Goal: Task Accomplishment & Management: Manage account settings

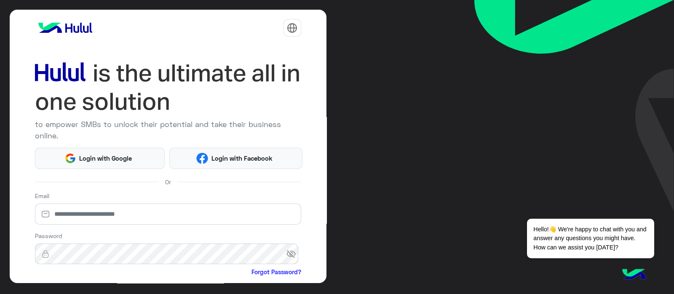
scroll to position [87, 0]
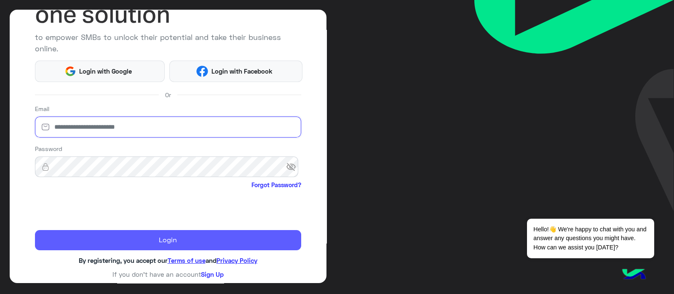
type input "**********"
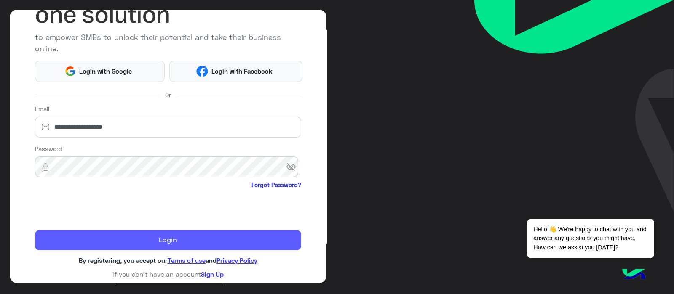
click at [63, 235] on button "Login" at bounding box center [168, 240] width 266 height 20
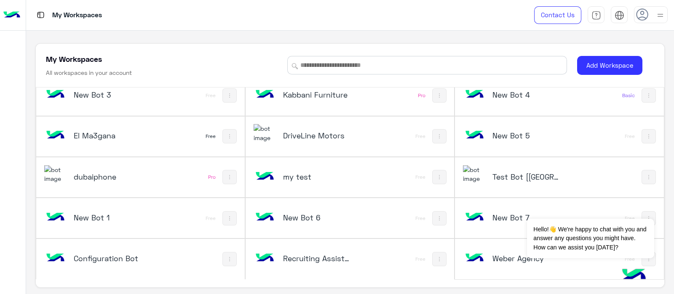
scroll to position [53, 0]
click at [472, 176] on img at bounding box center [474, 175] width 23 height 18
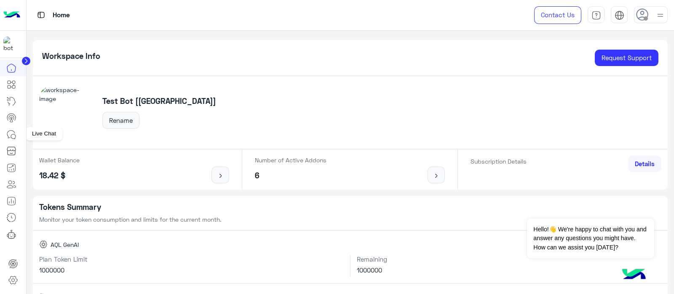
click at [12, 137] on icon at bounding box center [11, 135] width 10 height 10
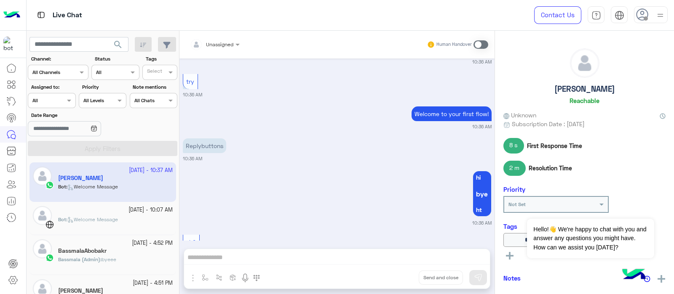
scroll to position [286, 0]
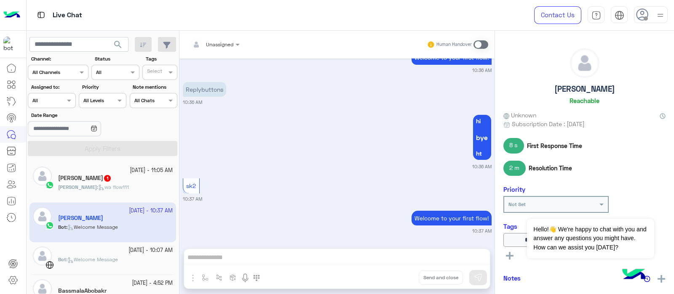
drag, startPoint x: 12, startPoint y: 137, endPoint x: 147, endPoint y: 190, distance: 144.4
click at [147, 190] on div "Mohamed : wa flow111" at bounding box center [115, 191] width 115 height 15
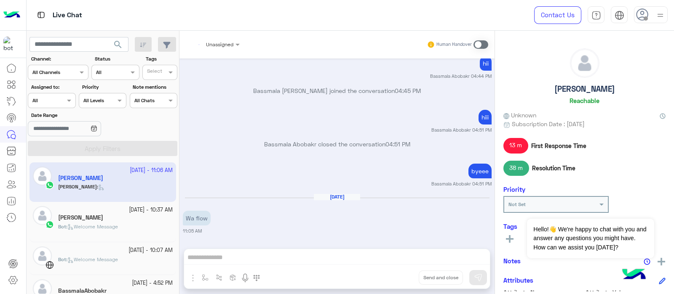
scroll to position [196, 0]
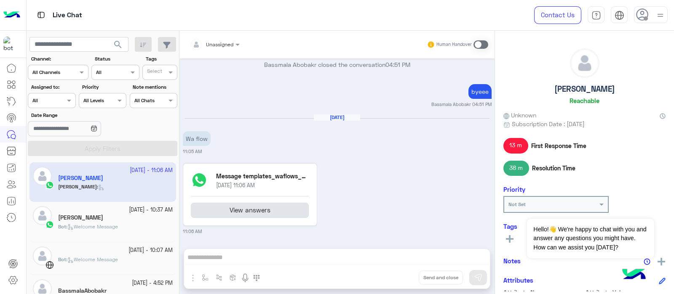
click at [232, 209] on button "View answers" at bounding box center [250, 210] width 118 height 15
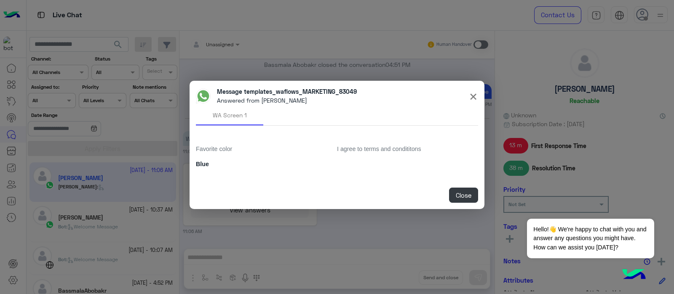
click at [456, 192] on button "Close" at bounding box center [463, 195] width 29 height 15
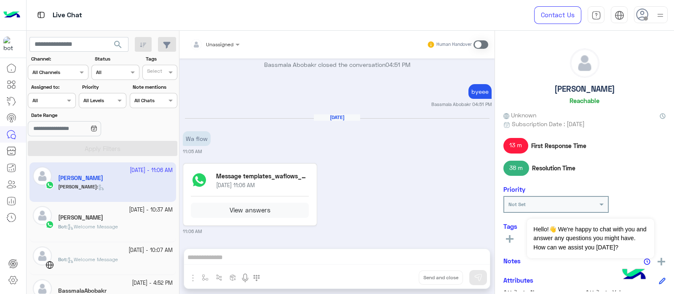
drag, startPoint x: 456, startPoint y: 192, endPoint x: 324, endPoint y: 250, distance: 143.7
click at [324, 250] on div "Unassigned Human Handover Oct 5, 2025 Conversation was assigned to team bas by …" at bounding box center [336, 164] width 315 height 267
click at [477, 42] on span at bounding box center [480, 44] width 15 height 8
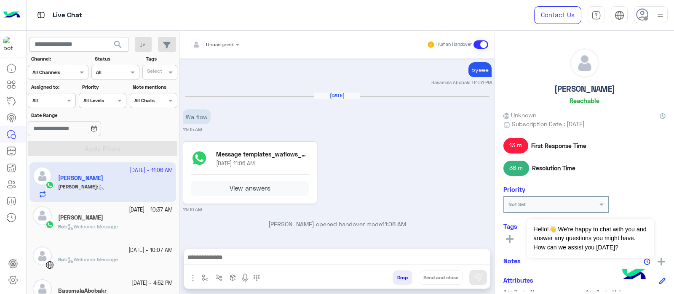
click at [192, 280] on img "button" at bounding box center [193, 278] width 10 height 10
click at [213, 256] on span "Images" at bounding box center [211, 260] width 21 height 10
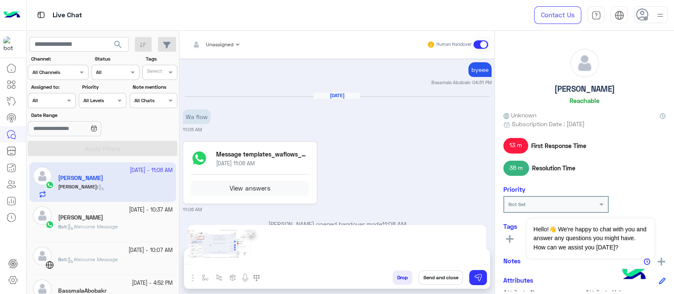
click at [248, 236] on span "×" at bounding box center [251, 233] width 8 height 19
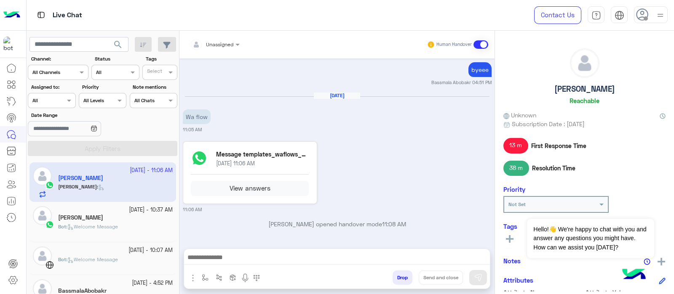
click at [190, 278] on img "button" at bounding box center [193, 278] width 10 height 10
click at [214, 258] on span "Images" at bounding box center [211, 260] width 21 height 10
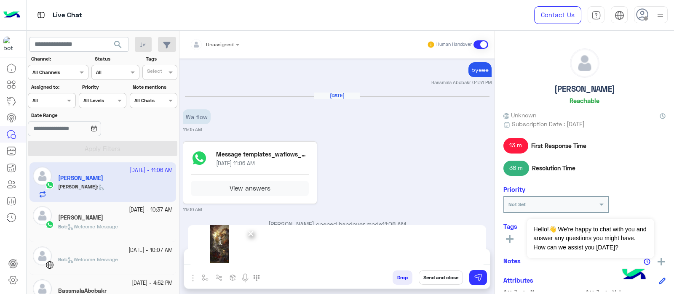
click at [251, 232] on span "×" at bounding box center [251, 233] width 8 height 19
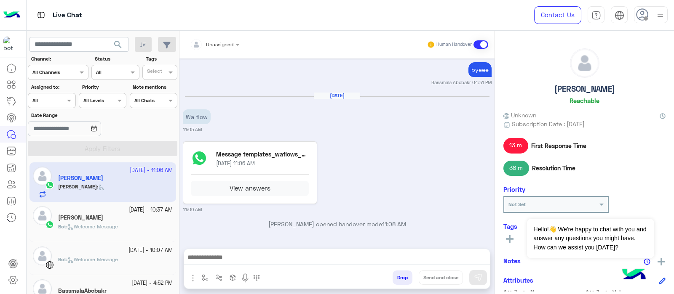
click at [189, 283] on div "Attachements Images" at bounding box center [225, 279] width 82 height 17
click at [194, 279] on img "button" at bounding box center [193, 278] width 10 height 10
click at [213, 258] on span "Images" at bounding box center [211, 260] width 21 height 10
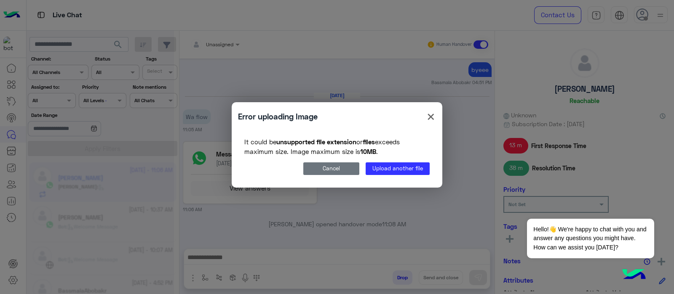
click at [332, 166] on button "Cancel" at bounding box center [331, 169] width 56 height 12
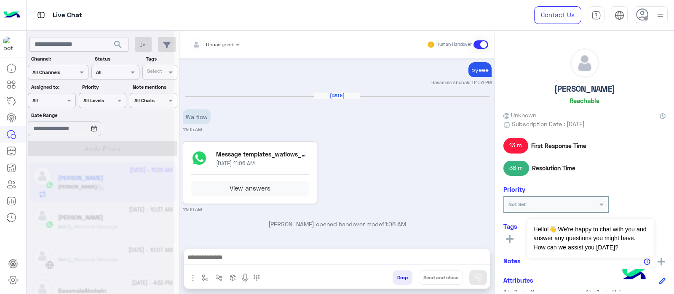
drag, startPoint x: 77, startPoint y: 188, endPoint x: 97, endPoint y: 174, distance: 23.9
click at [97, 174] on div at bounding box center [100, 150] width 147 height 294
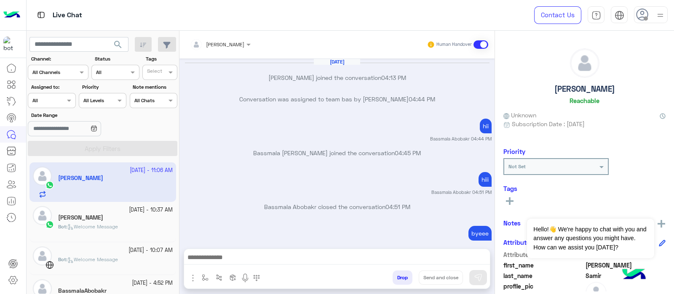
scroll to position [164, 0]
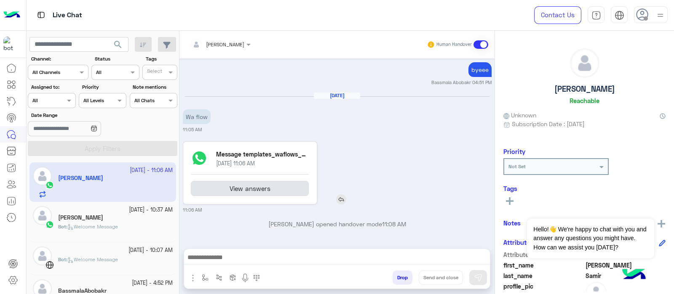
click at [243, 193] on button "View answers" at bounding box center [250, 188] width 118 height 15
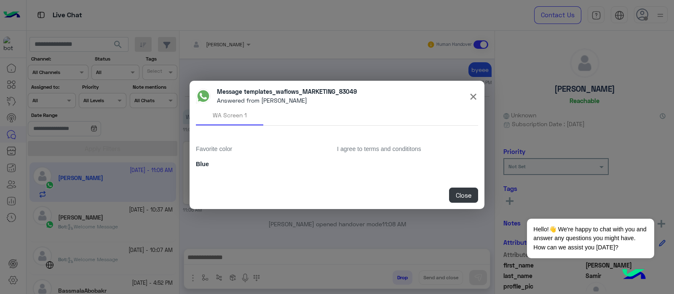
click at [471, 197] on button "Close" at bounding box center [463, 195] width 29 height 15
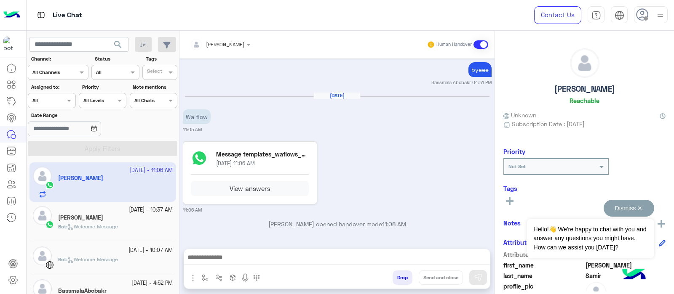
click at [625, 211] on button "Dismiss ✕" at bounding box center [628, 208] width 51 height 17
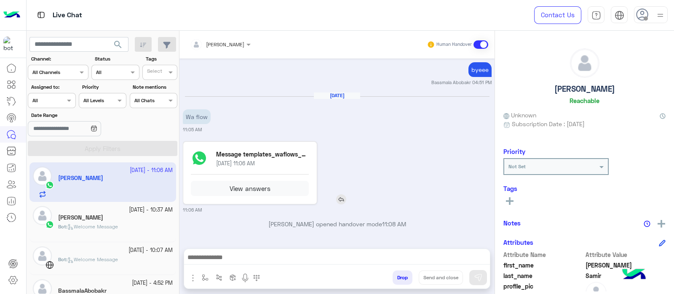
click at [337, 200] on img at bounding box center [341, 200] width 10 height 10
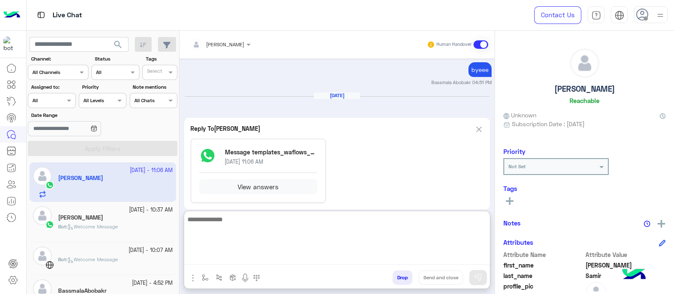
click at [298, 254] on textarea at bounding box center [337, 239] width 306 height 51
type textarea "***"
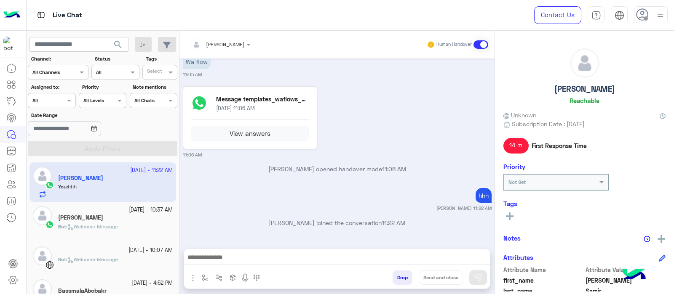
scroll to position [218, 0]
click at [309, 165] on div "[DATE] [PERSON_NAME] joined the conversation 04:13 PM Conversation was assigned…" at bounding box center [336, 150] width 315 height 182
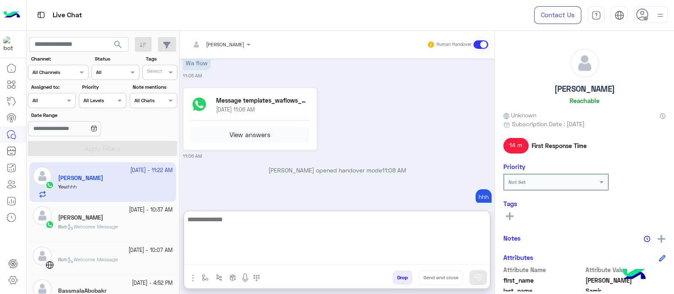
click at [274, 258] on textarea at bounding box center [337, 239] width 306 height 51
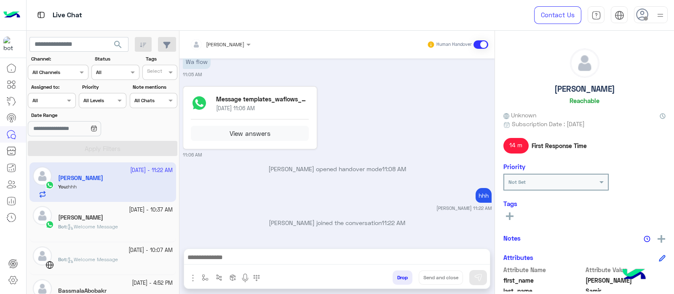
click at [291, 130] on div "[DATE] [PERSON_NAME] joined the conversation 04:13 PM Conversation was assigned…" at bounding box center [336, 150] width 315 height 182
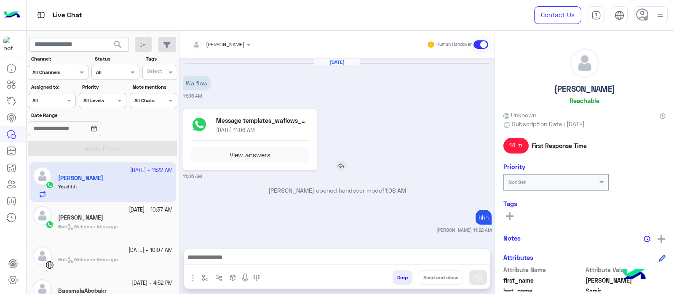
scroll to position [414, 0]
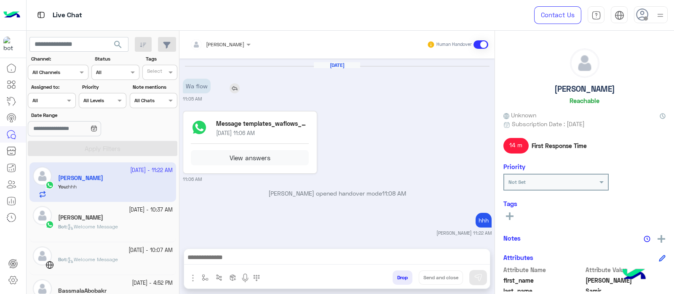
click at [230, 89] on img at bounding box center [235, 88] width 10 height 10
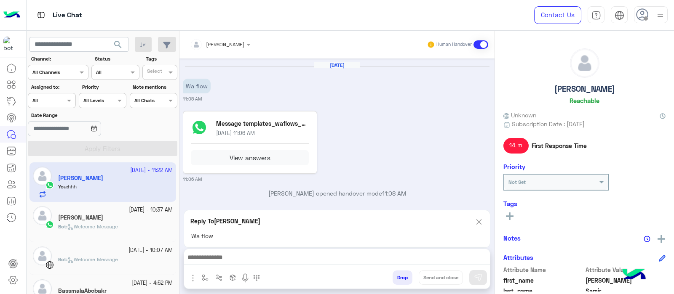
click at [248, 265] on div at bounding box center [337, 259] width 306 height 21
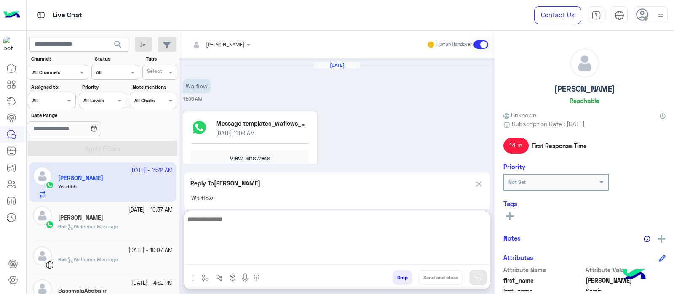
click at [251, 261] on textarea at bounding box center [337, 239] width 306 height 51
type textarea "********"
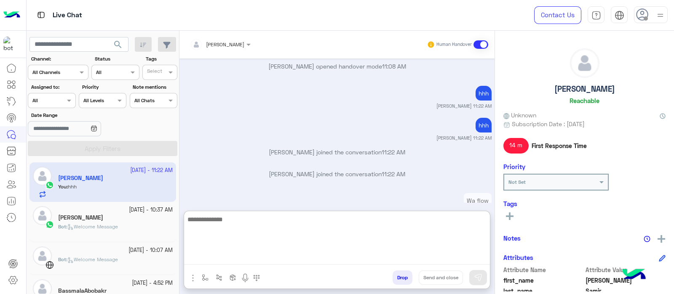
scroll to position [575, 0]
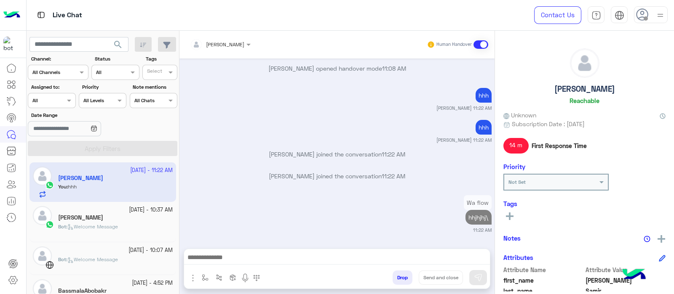
click at [296, 155] on div "[DATE] You're now on handover mode, click the button below to return to bot Ret…" at bounding box center [336, 150] width 315 height 182
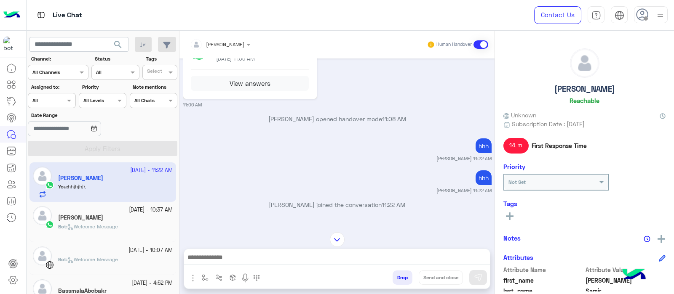
scroll to position [537, 0]
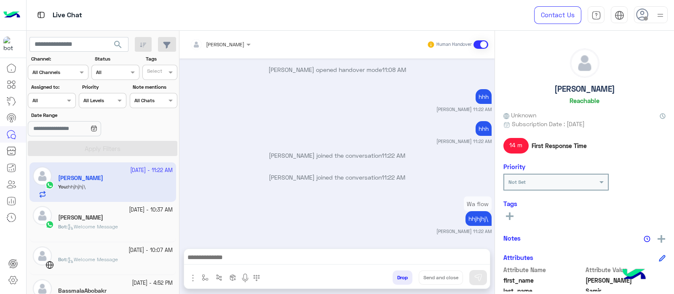
click at [277, 92] on div "hhh [PERSON_NAME] 11:22 AM" at bounding box center [337, 100] width 309 height 26
click at [15, 119] on icon at bounding box center [11, 117] width 8 height 7
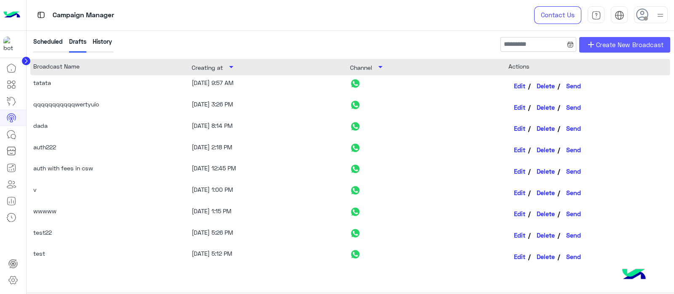
click at [629, 52] on link "add Create New Broadcast" at bounding box center [624, 45] width 91 height 16
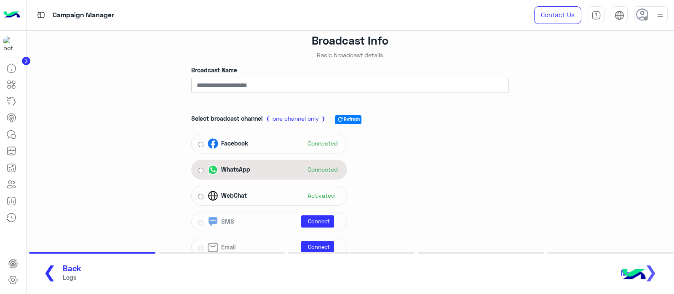
click at [276, 177] on div "WhatsApp Connected" at bounding box center [269, 170] width 156 height 20
click at [202, 167] on div "WhatsApp Connected" at bounding box center [269, 169] width 142 height 13
click at [202, 168] on div "WhatsApp Connected" at bounding box center [269, 169] width 142 height 13
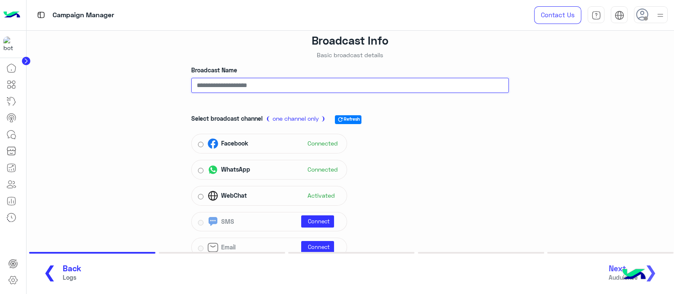
click at [240, 91] on input "Broadcast Name" at bounding box center [350, 85] width 318 height 15
type input "*****"
click at [116, 67] on div "Broadcast Info Basic broadcast details Broadcast Name ***** Select broadcast ch…" at bounding box center [350, 157] width 660 height 252
click at [660, 270] on button "Next Auduience ❯" at bounding box center [636, 273] width 60 height 23
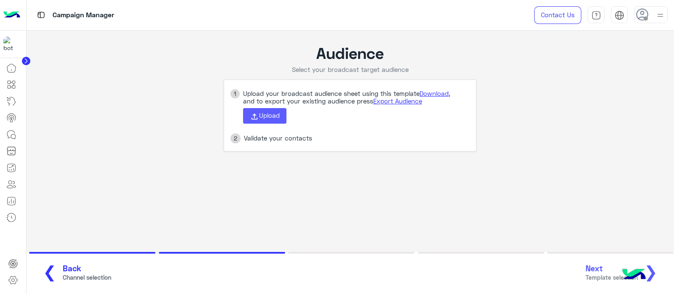
click at [263, 118] on span "Upload" at bounding box center [269, 116] width 21 height 8
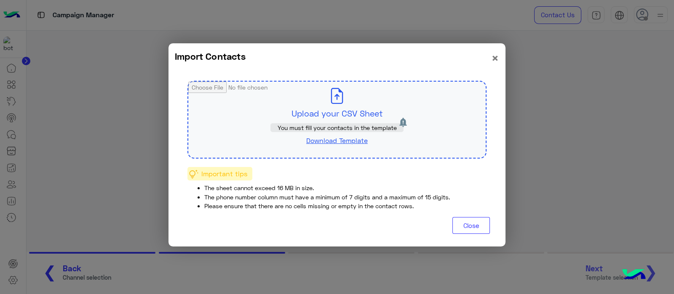
click at [301, 116] on input "file" at bounding box center [336, 120] width 297 height 76
type input "**********"
click at [419, 37] on modal-container "Import Contacts × Upload your CSV Sheet You must fill your contacts in the temp…" at bounding box center [337, 147] width 674 height 294
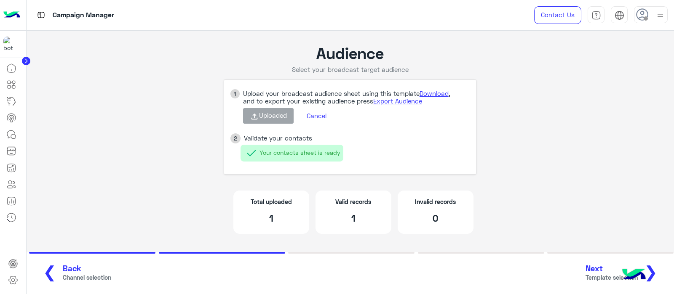
click at [598, 267] on span "Next" at bounding box center [611, 269] width 52 height 10
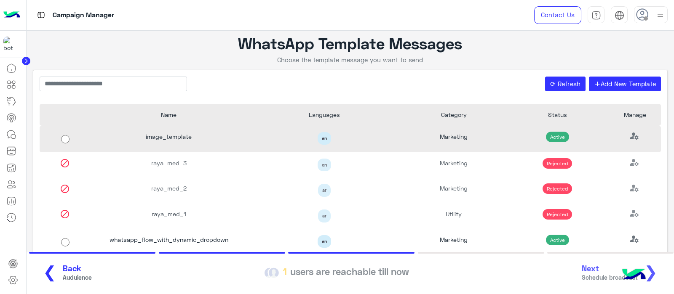
click at [220, 139] on div "image_template" at bounding box center [168, 139] width 155 height 27
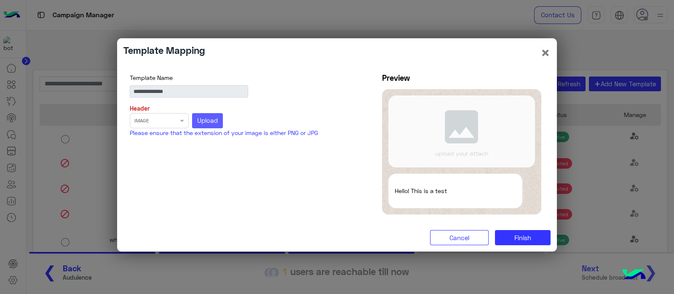
click at [214, 119] on span "Upload" at bounding box center [207, 121] width 21 height 8
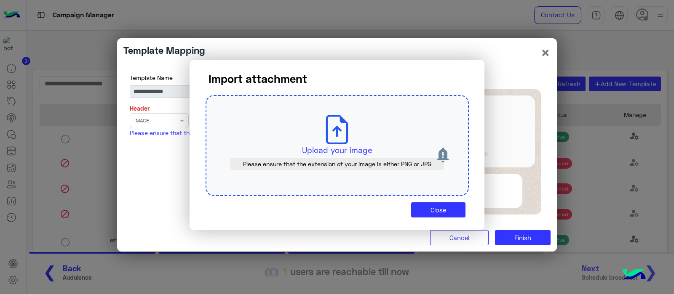
click at [240, 122] on div "Upload your image Please ensure that the extension of your image is either PNG …" at bounding box center [337, 145] width 263 height 101
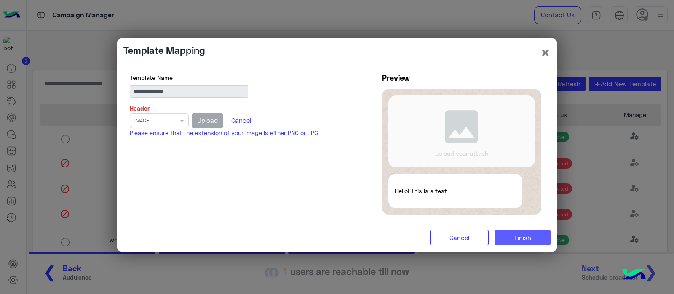
click at [526, 236] on span "Finish" at bounding box center [522, 238] width 17 height 8
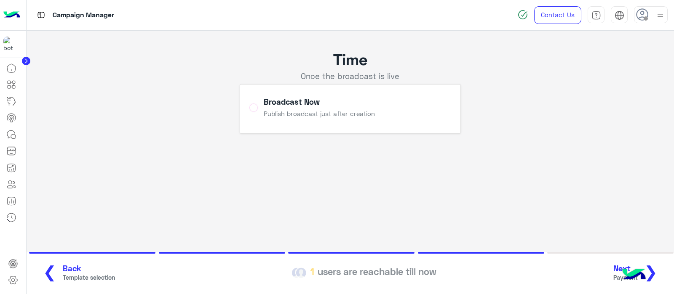
click at [661, 275] on button "Next Payment ❯" at bounding box center [639, 273] width 56 height 23
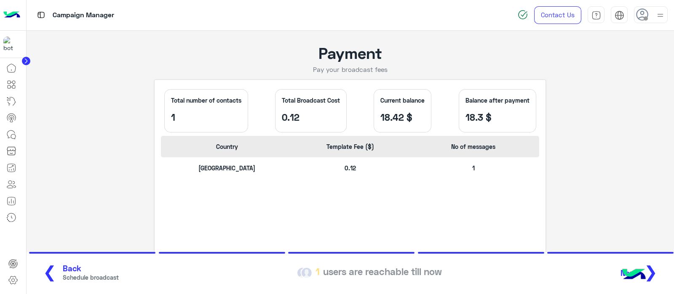
click at [653, 273] on span "❯" at bounding box center [650, 271] width 13 height 19
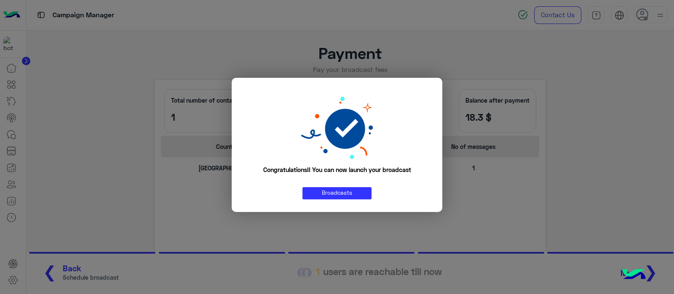
click at [334, 199] on div "Congratulations!! You can now launch your broadcast Broadcasts" at bounding box center [337, 145] width 198 height 122
click at [344, 192] on link "Broadcasts" at bounding box center [336, 193] width 69 height 12
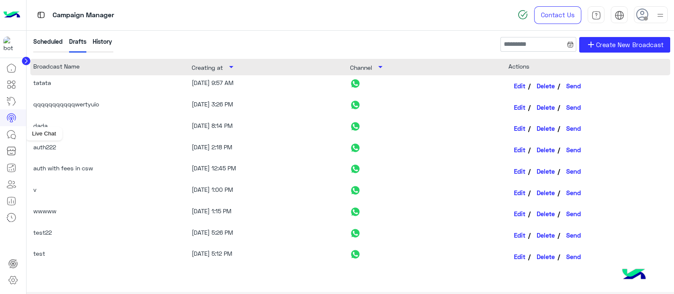
click at [10, 133] on icon at bounding box center [11, 135] width 10 height 10
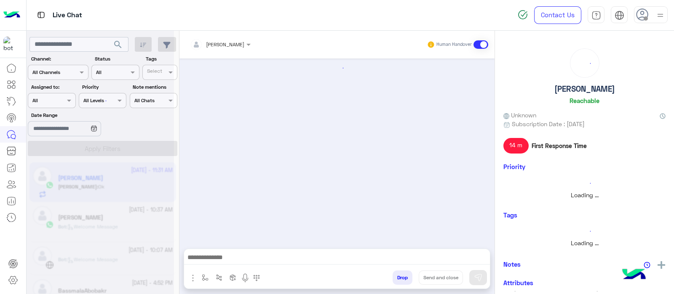
scroll to position [200, 0]
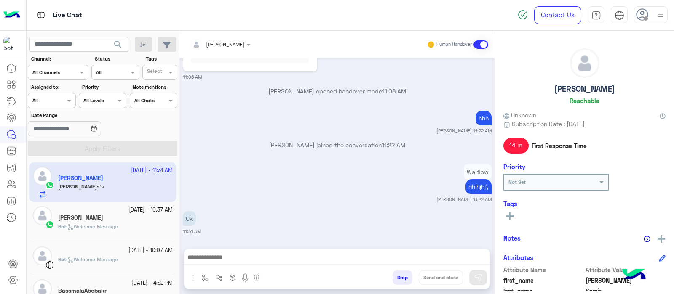
click at [86, 181] on app-inbox-user "[DATE] - 11:31 AM [PERSON_NAME] [PERSON_NAME] : Ok" at bounding box center [102, 183] width 147 height 40
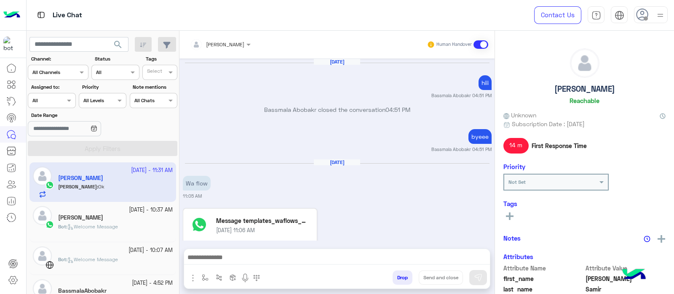
scroll to position [200, 0]
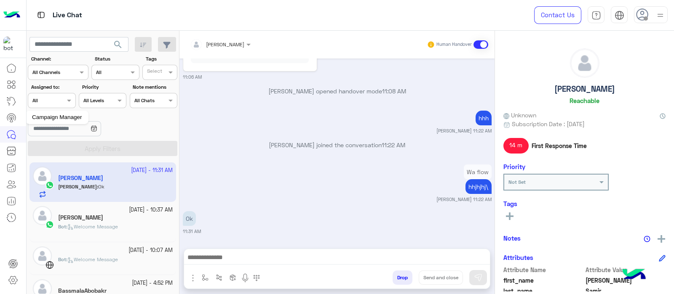
click at [5, 119] on link at bounding box center [11, 117] width 23 height 17
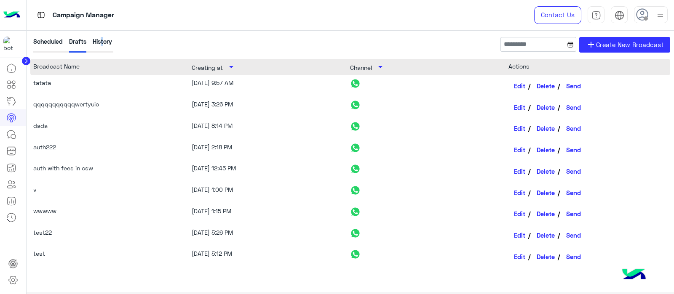
click at [99, 41] on div "History" at bounding box center [102, 45] width 19 height 16
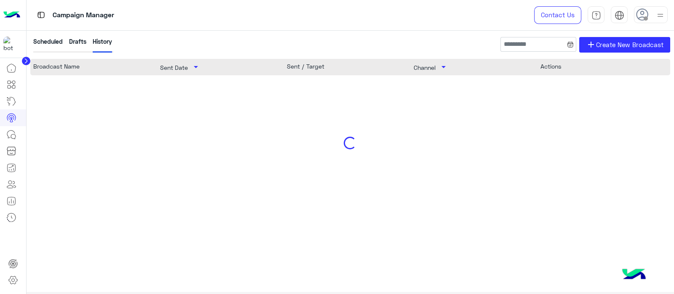
click at [163, 38] on div "Scheduled Drafts History add Create New Broadcast" at bounding box center [350, 48] width 640 height 22
click at [112, 44] on div "Scheduled Drafts History" at bounding box center [72, 45] width 84 height 16
click at [112, 43] on div "Scheduled Drafts History" at bounding box center [72, 45] width 84 height 16
click at [108, 43] on div "History" at bounding box center [102, 45] width 19 height 16
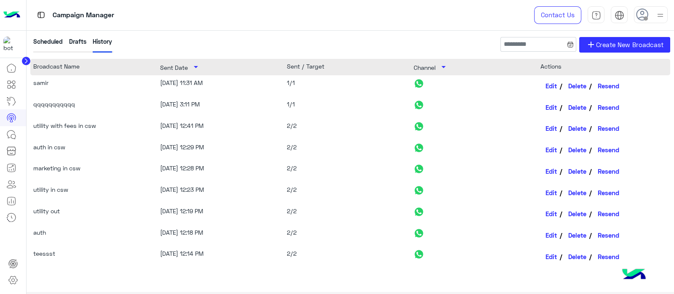
click at [108, 39] on div "History" at bounding box center [102, 45] width 19 height 16
click at [547, 85] on link "Edit" at bounding box center [551, 86] width 22 height 14
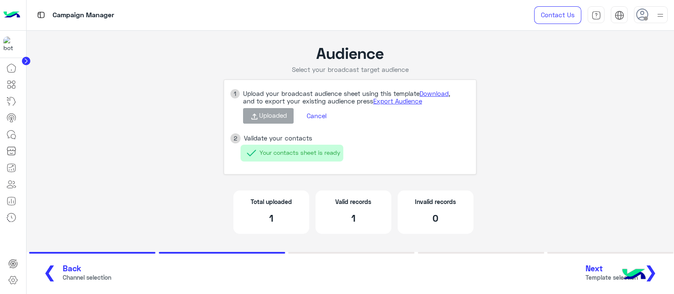
click at [595, 270] on span "Next" at bounding box center [611, 269] width 52 height 10
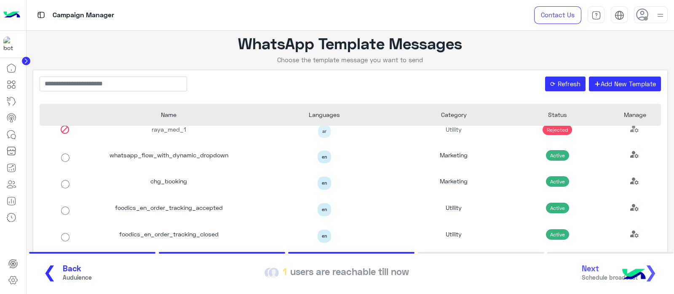
scroll to position [85, 0]
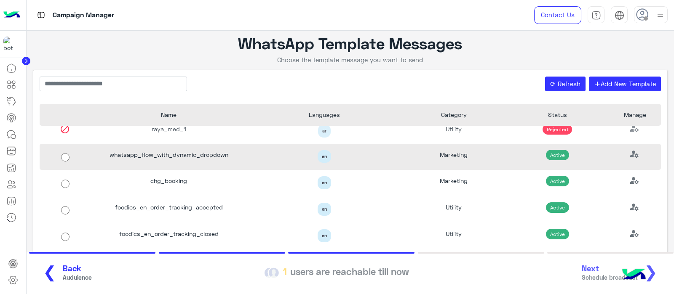
click at [179, 167] on div "whatsapp_flow_with_dynamic_dropdown" at bounding box center [168, 157] width 155 height 27
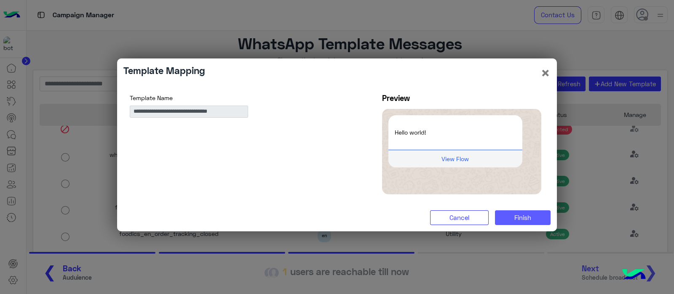
click at [510, 217] on button "Finish" at bounding box center [523, 218] width 56 height 15
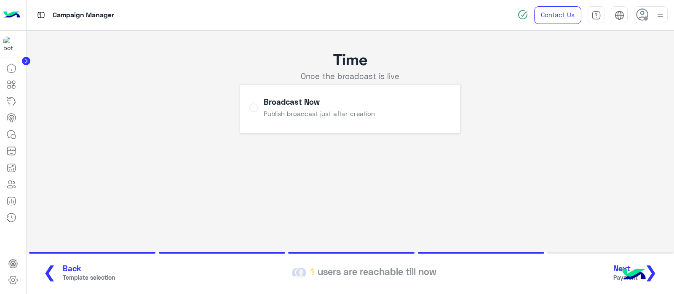
click at [655, 269] on span "❯" at bounding box center [650, 271] width 13 height 19
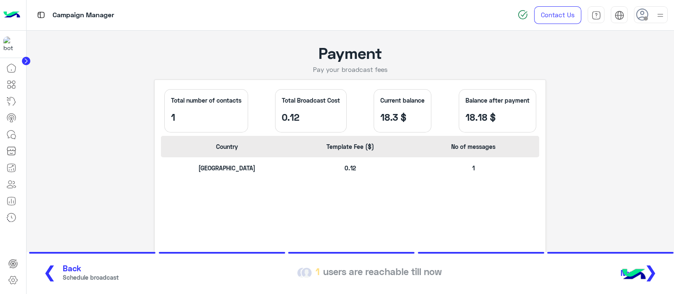
click at [655, 276] on span "❯" at bounding box center [650, 271] width 13 height 19
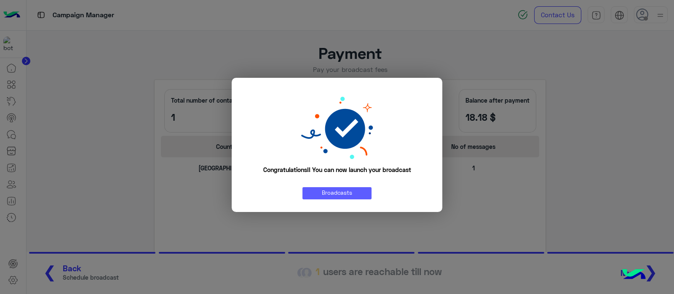
click at [333, 194] on link "Broadcasts" at bounding box center [336, 193] width 69 height 12
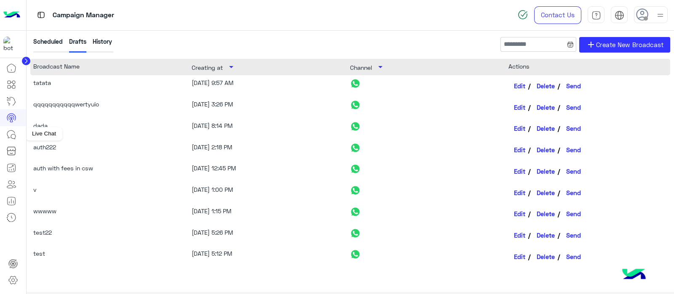
click at [12, 138] on icon at bounding box center [13, 136] width 5 height 5
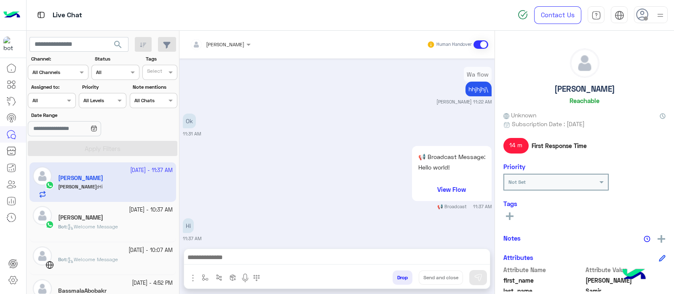
scroll to position [251, 0]
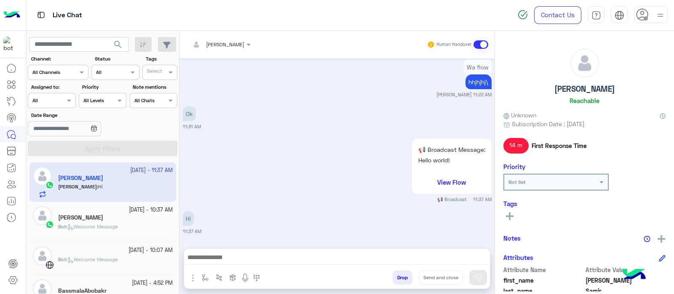
click at [286, 172] on div "📢 Broadcast Message: Hello world! View Flow 11:37 AM 📢 Broadcast" at bounding box center [337, 170] width 309 height 66
drag, startPoint x: 212, startPoint y: 150, endPoint x: 238, endPoint y: 95, distance: 61.2
click at [238, 95] on div "Oct 5, 2025 byeee Bassmala Abobakr 04:51 PM Oct 8, 2025 Wa flow 11:05 AM Messag…" at bounding box center [336, 150] width 315 height 182
click at [12, 138] on icon at bounding box center [13, 136] width 5 height 5
click at [1, 132] on link at bounding box center [11, 134] width 23 height 16
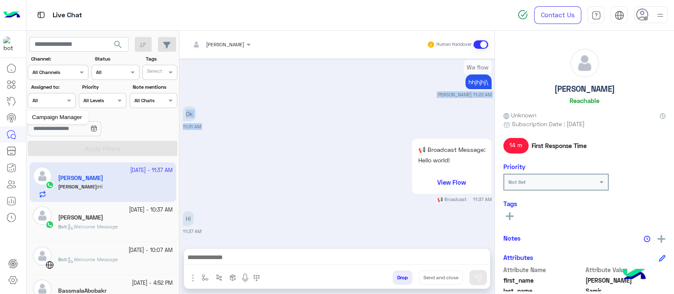
click at [19, 115] on link at bounding box center [11, 117] width 23 height 17
click at [8, 115] on icon at bounding box center [11, 117] width 8 height 7
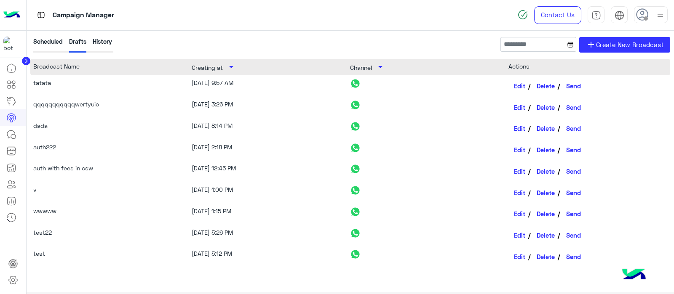
click at [105, 40] on div "History" at bounding box center [102, 45] width 19 height 16
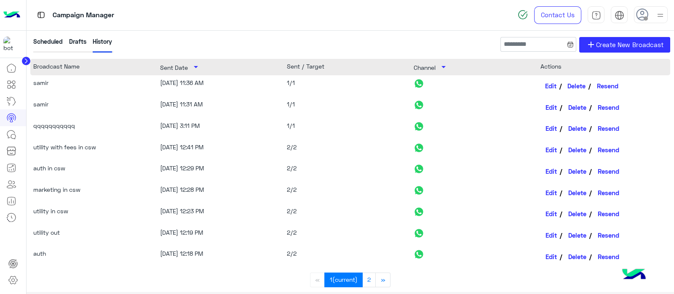
click at [552, 90] on link "Edit" at bounding box center [551, 86] width 22 height 14
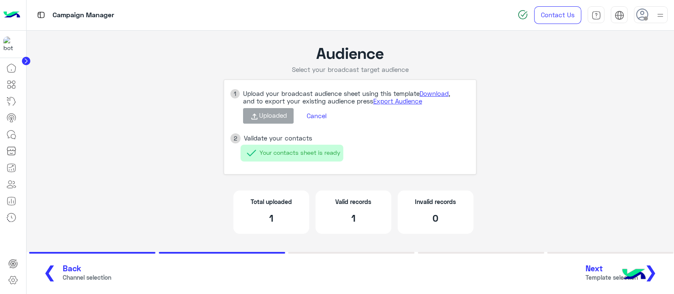
click at [590, 272] on button "Next Template selection ❯" at bounding box center [624, 273] width 83 height 23
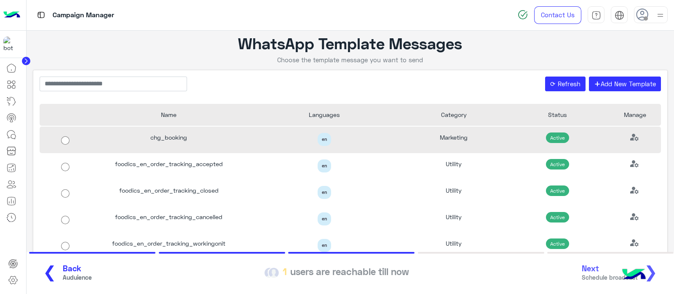
scroll to position [120, 0]
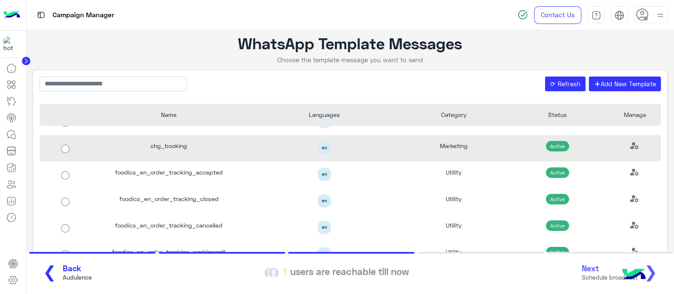
click at [164, 153] on div "chg_booking" at bounding box center [168, 148] width 155 height 27
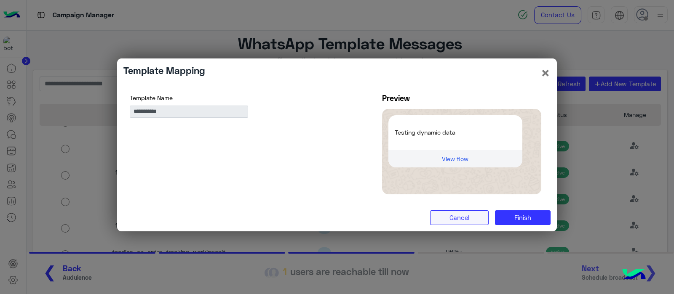
click at [458, 214] on button "Cancel" at bounding box center [459, 218] width 59 height 15
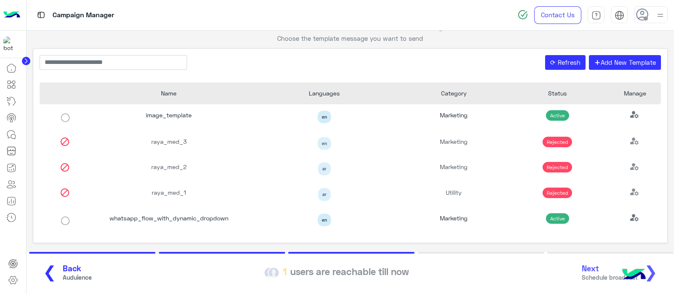
scroll to position [0, 0]
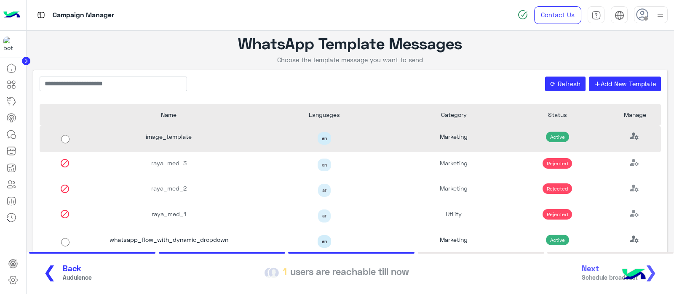
click at [160, 128] on div "image_template" at bounding box center [168, 139] width 155 height 27
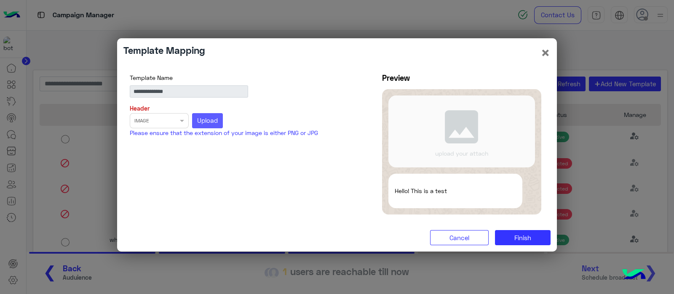
click at [208, 119] on span "Upload" at bounding box center [207, 121] width 21 height 8
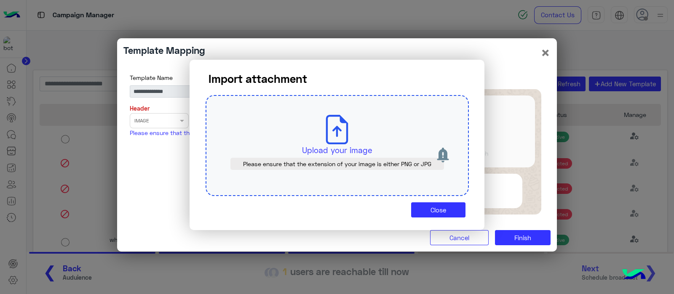
drag, startPoint x: 233, startPoint y: 129, endPoint x: 239, endPoint y: 131, distance: 6.1
click at [239, 131] on div "Upload your image Please ensure that the extension of your image is either PNG …" at bounding box center [337, 145] width 263 height 101
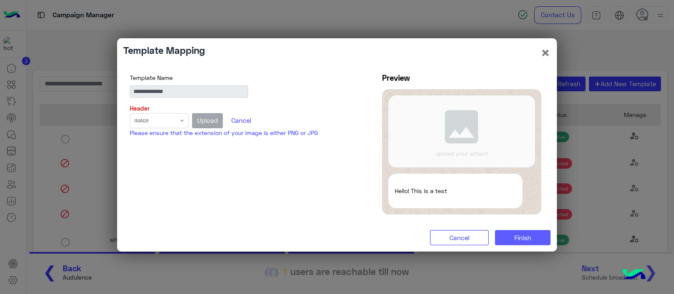
click at [507, 231] on button "Finish" at bounding box center [523, 237] width 56 height 15
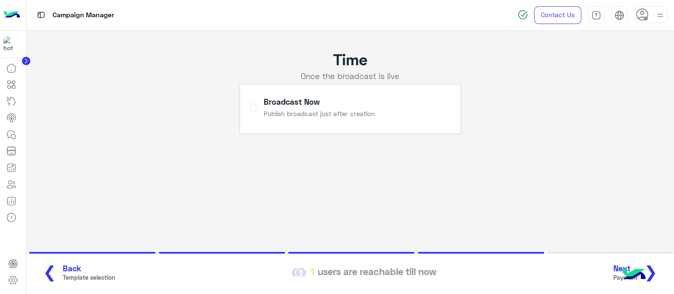
click at [652, 268] on span "❯" at bounding box center [650, 271] width 13 height 19
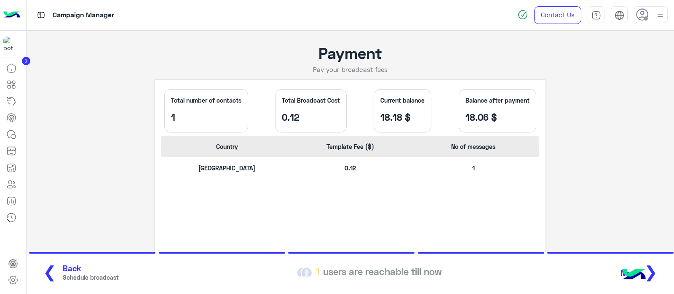
click at [652, 268] on span "❯" at bounding box center [650, 271] width 13 height 19
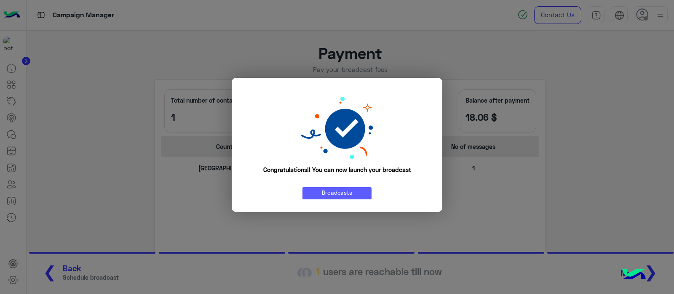
click at [334, 193] on link "Broadcasts" at bounding box center [336, 193] width 69 height 12
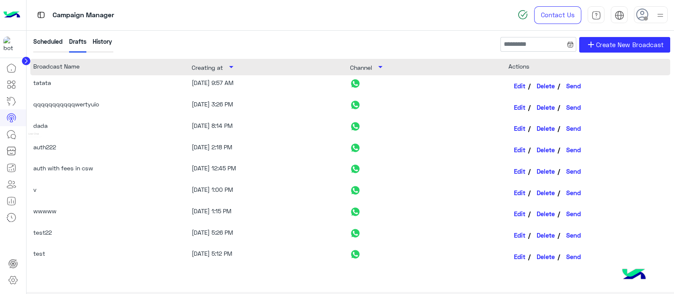
click at [11, 139] on link at bounding box center [11, 134] width 23 height 17
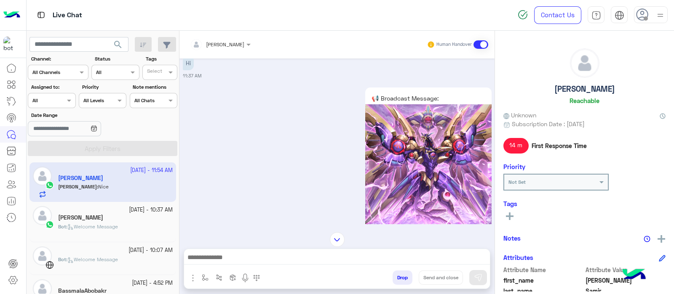
scroll to position [663, 0]
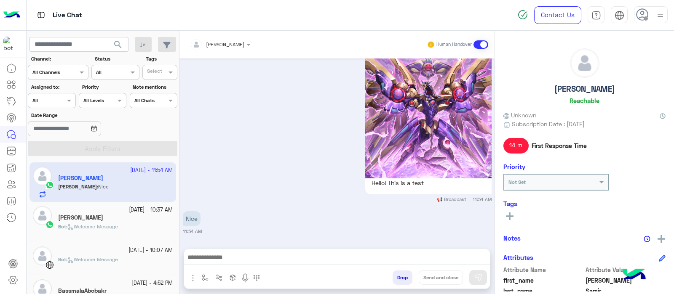
click at [294, 5] on div "Live Chat" at bounding box center [243, 15] width 432 height 30
click at [646, 10] on icon at bounding box center [642, 14] width 13 height 13
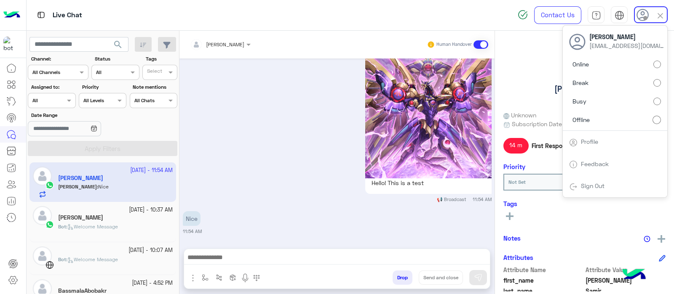
click at [587, 135] on div "Profile" at bounding box center [615, 142] width 104 height 23
click at [578, 136] on div "Profile" at bounding box center [615, 142] width 104 height 23
click at [590, 138] on link "Profile" at bounding box center [589, 141] width 17 height 7
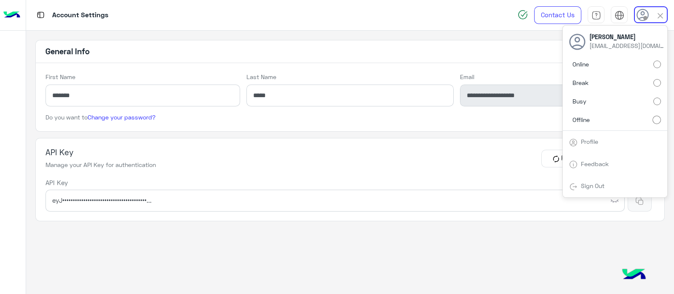
click at [479, 27] on div "Account Settings Contact Us Help Center عربي English Mohamed Samir msamir873@gm…" at bounding box center [350, 15] width 648 height 31
click at [568, 214] on div "API Key Manage your API Key for authentication Regenrate Revoke API Key eyJ••••…" at bounding box center [349, 179] width 629 height 83
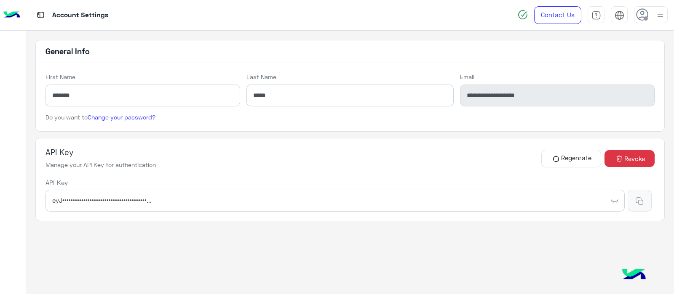
click at [614, 201] on img "button" at bounding box center [614, 201] width 8 height 8
click at [631, 200] on button "button" at bounding box center [639, 201] width 24 height 22
